Goal: Task Accomplishment & Management: Use online tool/utility

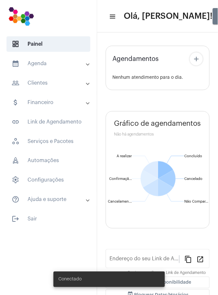
type input "[URL][DOMAIN_NAME]"
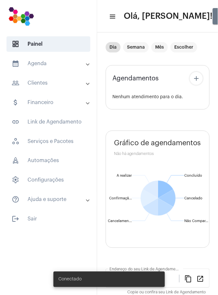
click at [53, 65] on mat-panel-title "calendar_month_outlined Agenda" at bounding box center [49, 64] width 75 height 8
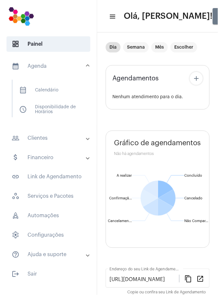
click at [55, 88] on span "calendar_month_outlined Calendário" at bounding box center [48, 90] width 68 height 16
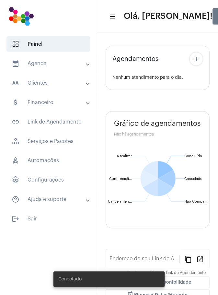
click at [61, 64] on mat-panel-title "calendar_month_outlined Agenda" at bounding box center [49, 64] width 75 height 8
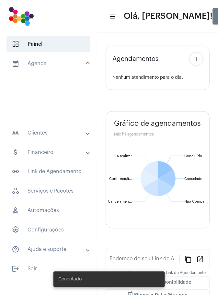
type input "[URL][DOMAIN_NAME]"
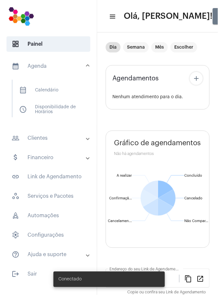
click at [54, 89] on span "calendar_month_outlined Calendário" at bounding box center [48, 90] width 68 height 16
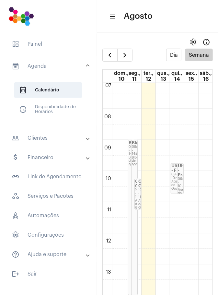
scroll to position [223, 0]
click at [181, 183] on link "Ultralitho - Fr... 09:45 - 10:45 Agenda do Google" at bounding box center [180, 179] width 6 height 31
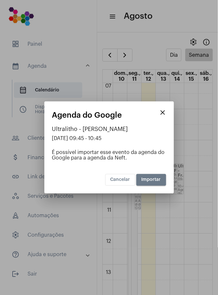
click at [217, 234] on div at bounding box center [109, 147] width 218 height 295
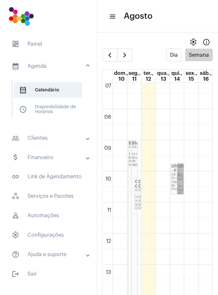
click at [182, 177] on link "Ultralitho - Fr... 09:45 - 10:45 Agenda do Google" at bounding box center [180, 179] width 6 height 31
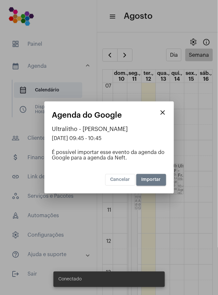
click at [164, 118] on button "close" at bounding box center [163, 112] width 13 height 13
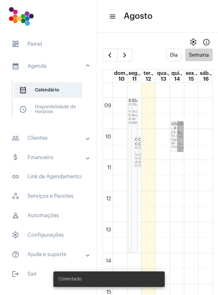
scroll to position [265, 0]
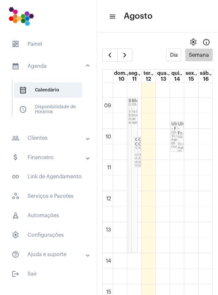
click at [177, 227] on td at bounding box center [163, 231] width 100 height 16
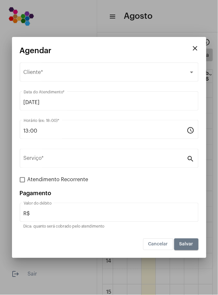
click at [112, 73] on div "Selecione o Cliente" at bounding box center [106, 74] width 165 height 6
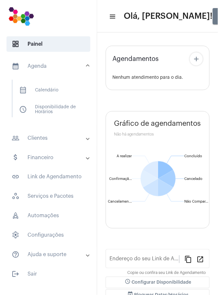
type input "[URL][DOMAIN_NAME]"
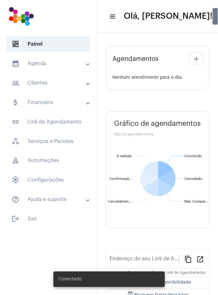
type input "[URL][DOMAIN_NAME]"
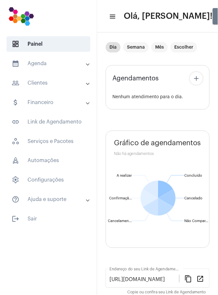
click at [52, 63] on mat-panel-title "calendar_month_outlined Agenda" at bounding box center [49, 64] width 75 height 8
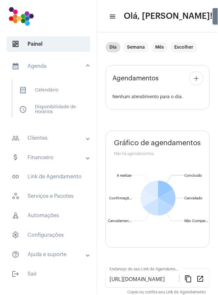
click at [59, 89] on span "calendar_month_outlined Calendário" at bounding box center [48, 90] width 68 height 16
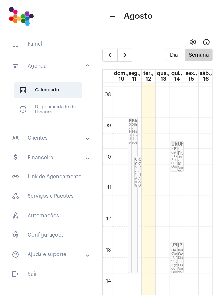
scroll to position [245, 0]
